Goal: Information Seeking & Learning: Learn about a topic

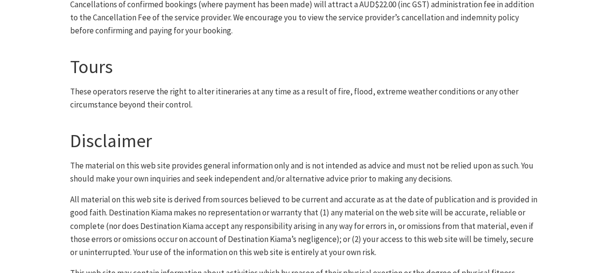
scroll to position [494, 0]
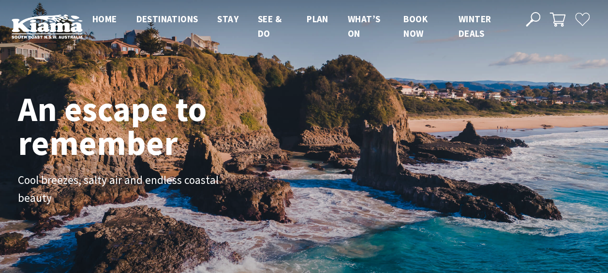
scroll to position [168, 614]
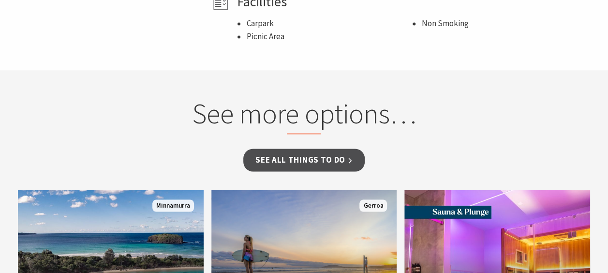
scroll to position [822, 0]
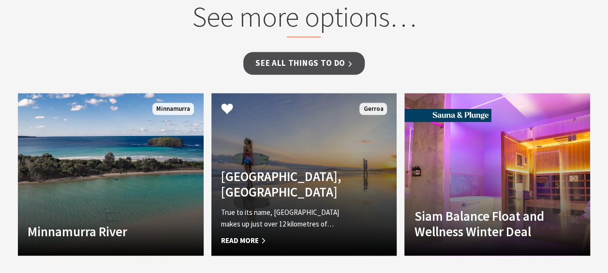
click at [365, 172] on div "Seven Mile Beach, Gerroa True to its name, Seven Mile Beach makes up just over …" at bounding box center [290, 207] width 158 height 78
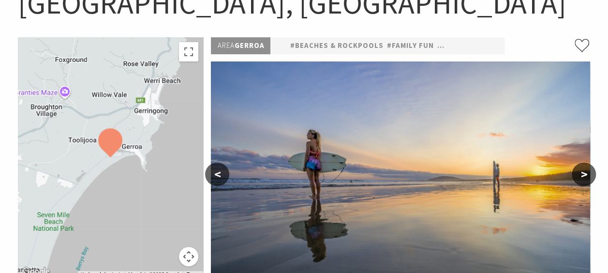
scroll to position [145, 0]
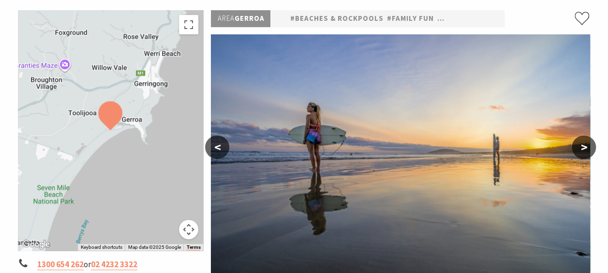
click at [580, 146] on button ">" at bounding box center [583, 146] width 24 height 23
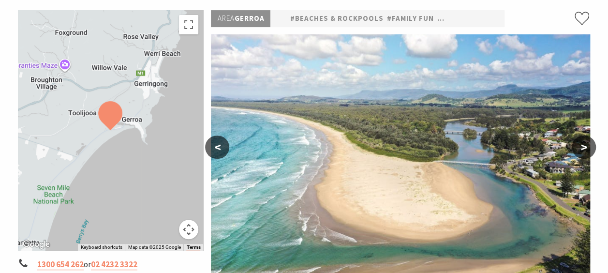
click at [580, 146] on button ">" at bounding box center [583, 146] width 24 height 23
click at [583, 149] on button ">" at bounding box center [583, 146] width 24 height 23
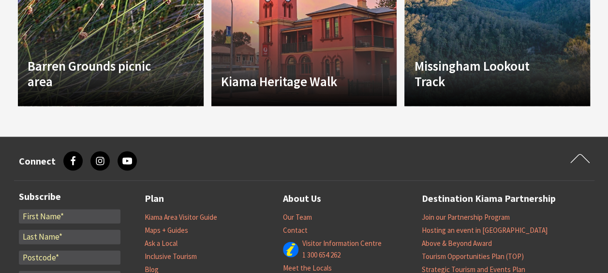
scroll to position [822, 0]
